Goal: Task Accomplishment & Management: Use online tool/utility

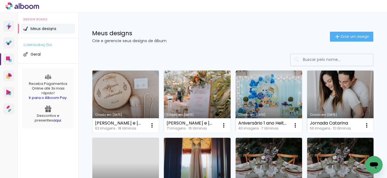
click at [129, 97] on link "Criado em [DATE]" at bounding box center [125, 101] width 67 height 62
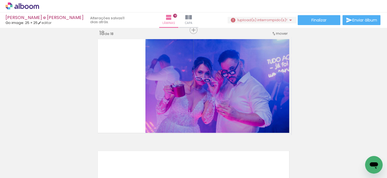
scroll to position [1906, 0]
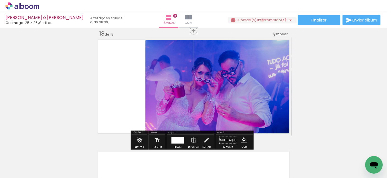
click at [260, 20] on span "upload(s) interrompido(s)!" at bounding box center [263, 19] width 49 height 5
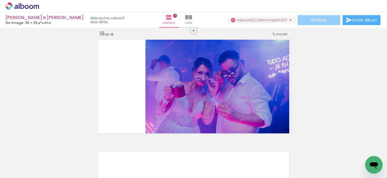
click at [321, 21] on span "Finalizar" at bounding box center [319, 20] width 15 height 4
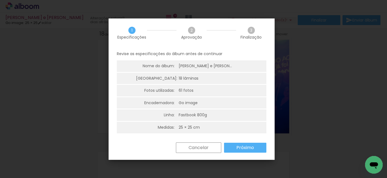
click at [0, 0] on paper-button "Cancelar" at bounding box center [0, 0] width 0 height 0
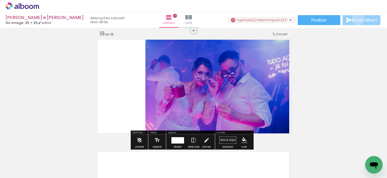
click at [357, 19] on span "Enviar álbum" at bounding box center [365, 20] width 25 height 4
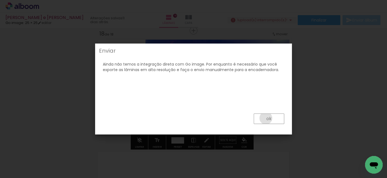
click at [0, 0] on paper-button "ok" at bounding box center [0, 0] width 0 height 0
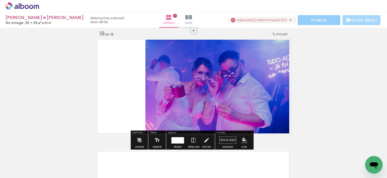
click at [325, 21] on span "Finalizar" at bounding box center [319, 20] width 15 height 4
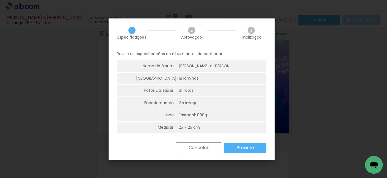
click at [0, 0] on slot "Próximo" at bounding box center [0, 0] width 0 height 0
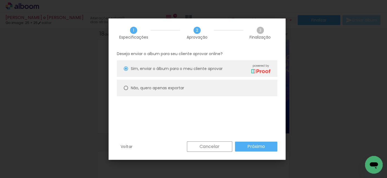
click at [0, 0] on slot "Não, quero apenas exportar" at bounding box center [0, 0] width 0 height 0
type paper-radio-button "on"
click at [0, 0] on slot "Próximo" at bounding box center [0, 0] width 0 height 0
type input "Alta, 300 DPI"
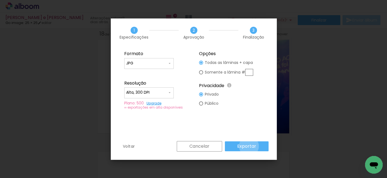
click at [0, 0] on slot "Exportar" at bounding box center [0, 0] width 0 height 0
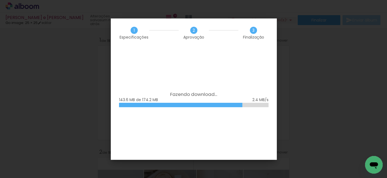
scroll to position [1906, 0]
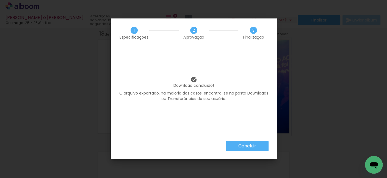
click at [0, 0] on slot "Concluir" at bounding box center [0, 0] width 0 height 0
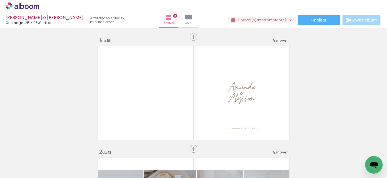
scroll to position [1906, 0]
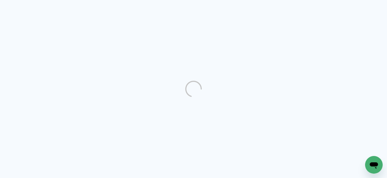
click at [252, 124] on quentale-directory at bounding box center [193, 89] width 387 height 178
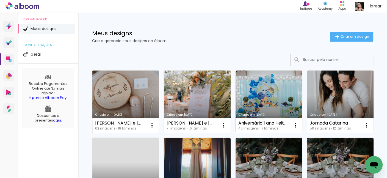
click at [119, 88] on link "Criado em [DATE]" at bounding box center [125, 101] width 67 height 62
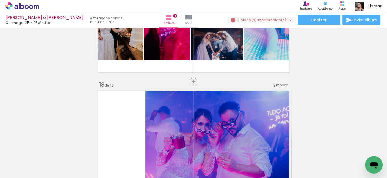
scroll to position [1855, 0]
